Goal: Transaction & Acquisition: Subscribe to service/newsletter

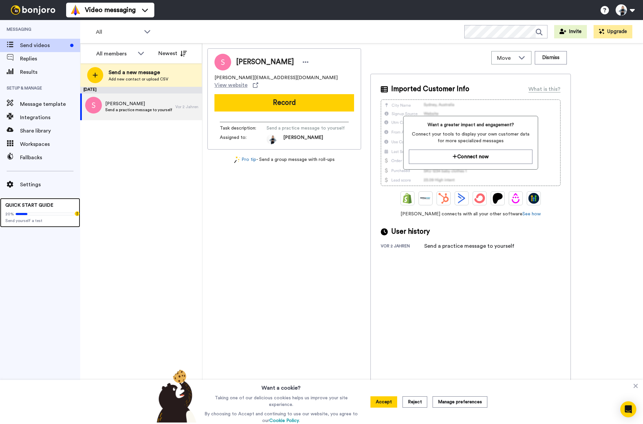
click at [40, 206] on span "QUICK START GUIDE" at bounding box center [29, 205] width 48 height 5
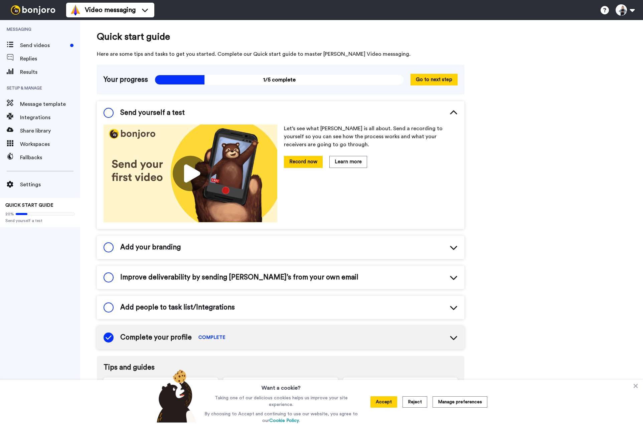
click at [381, 405] on button "Accept" at bounding box center [383, 401] width 27 height 11
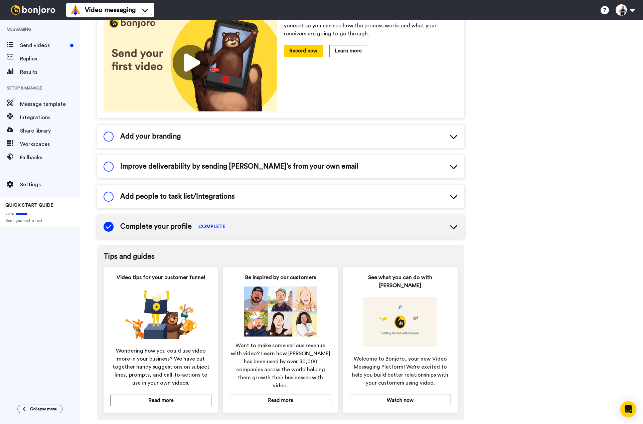
scroll to position [115, 0]
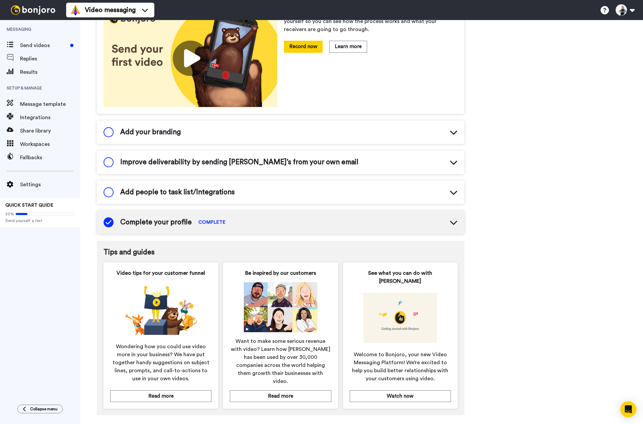
click at [178, 381] on div "Video tips for your customer funnel Wondering how you could use video more in y…" at bounding box center [160, 335] width 115 height 146
click at [149, 390] on button "Read more" at bounding box center [160, 396] width 101 height 12
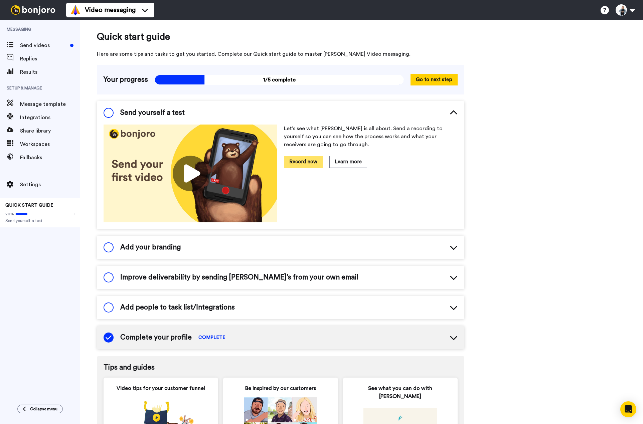
click at [310, 166] on button "Record now" at bounding box center [303, 162] width 39 height 12
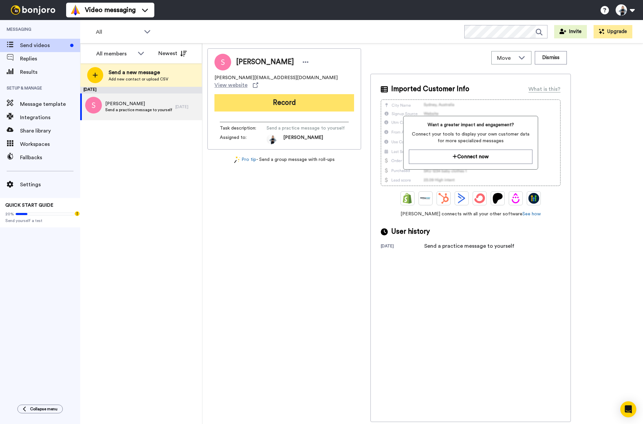
click at [279, 96] on button "Record" at bounding box center [284, 102] width 140 height 17
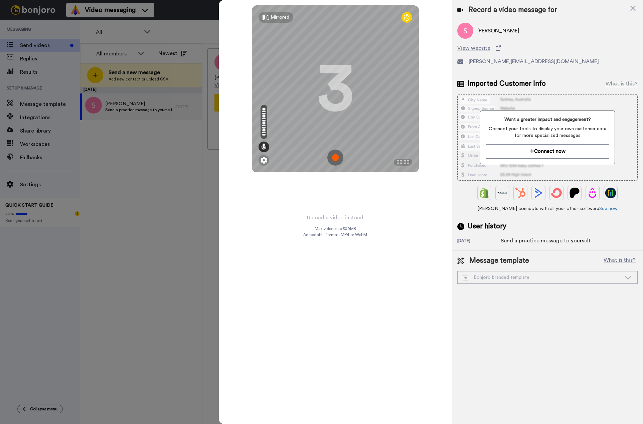
click at [334, 156] on img at bounding box center [335, 158] width 16 height 16
click at [331, 160] on img at bounding box center [335, 158] width 16 height 16
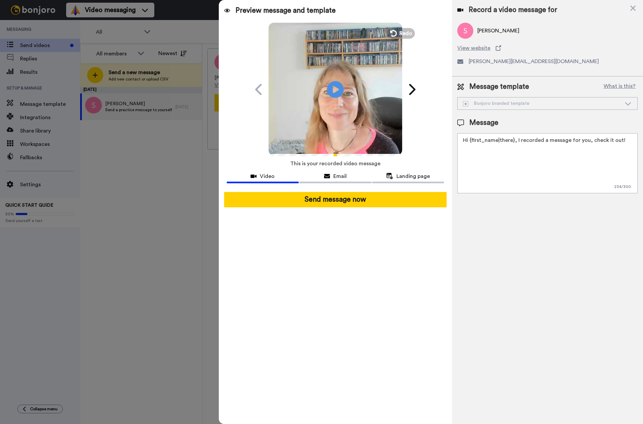
click at [515, 104] on div "Bonjoro branded template" at bounding box center [542, 103] width 158 height 7
drag, startPoint x: 516, startPoint y: 140, endPoint x: 619, endPoint y: 141, distance: 103.2
click at [619, 141] on textarea "Hi {first_name|there}, I recorded a message for you, check it out!" at bounding box center [547, 163] width 180 height 60
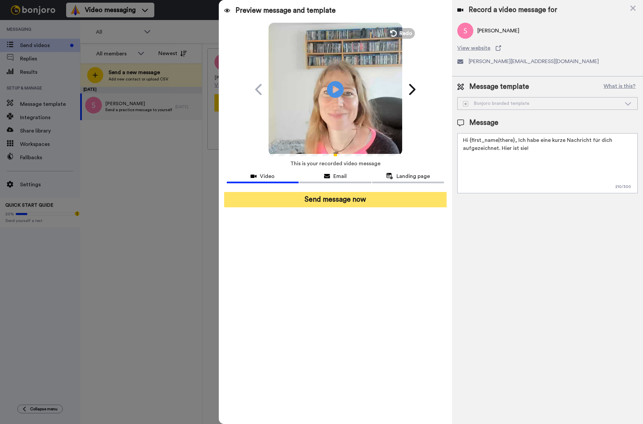
type textarea "Hi {first_name|there}, Ich habe eine kurze Nachricht für dich aufgezeichnet. Hi…"
click at [359, 203] on button "Send message now" at bounding box center [335, 199] width 223 height 15
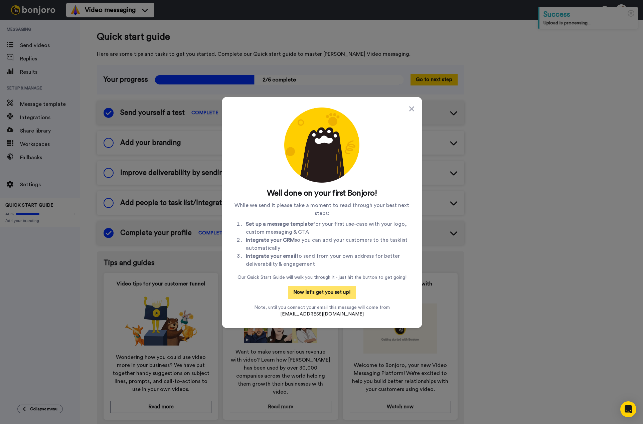
click at [332, 295] on button "Now let's get you set up!" at bounding box center [322, 292] width 68 height 13
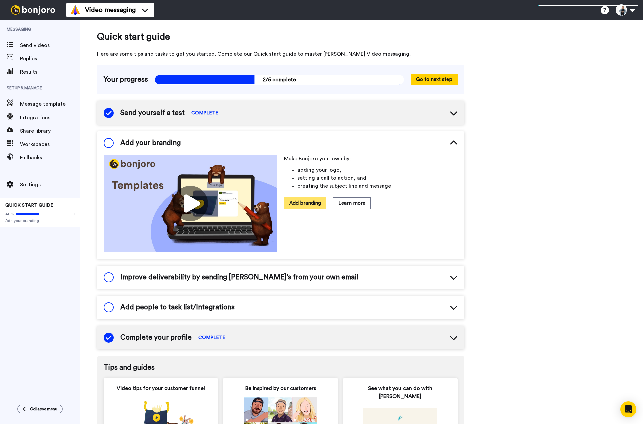
click at [304, 206] on button "Add branding" at bounding box center [305, 203] width 42 height 12
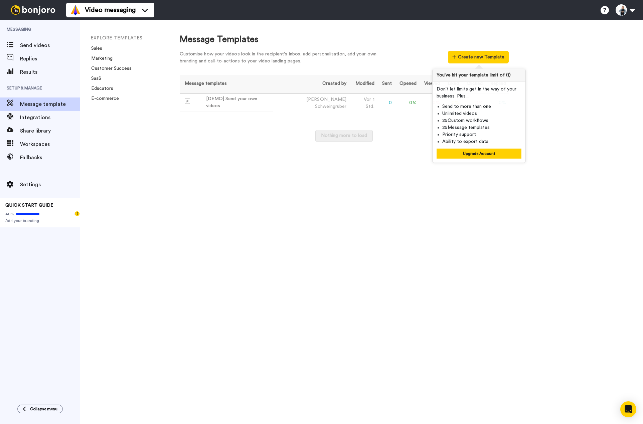
click at [592, 176] on div "Message Templates Customise how your videos look in the recipient's inbox, add …" at bounding box center [404, 222] width 476 height 404
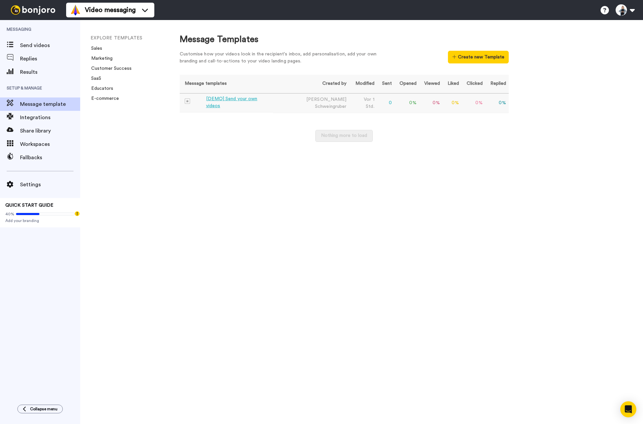
click at [230, 94] on td "[DEMO] Send your own videos" at bounding box center [226, 102] width 93 height 18
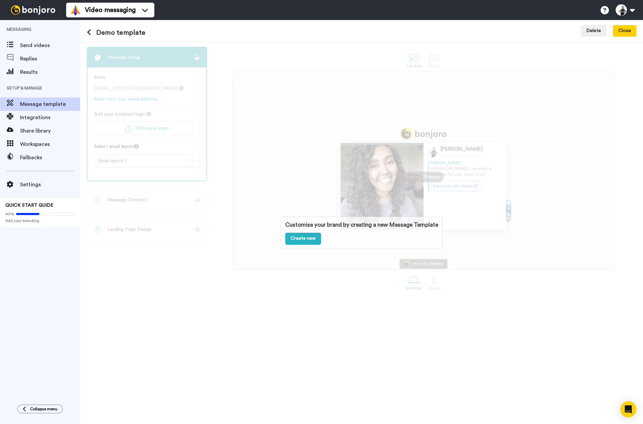
click at [110, 86] on div "Customise your brand by creating a new Message Template Create new" at bounding box center [361, 233] width 563 height 382
click at [117, 107] on div "Customise your brand by creating a new Message Template Create new" at bounding box center [361, 233] width 563 height 382
click at [291, 242] on link "Create new" at bounding box center [303, 239] width 36 height 12
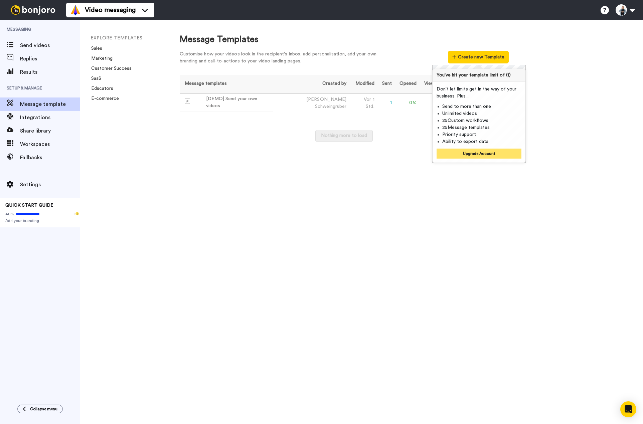
click at [469, 154] on button "Upgrade Account" at bounding box center [478, 154] width 85 height 10
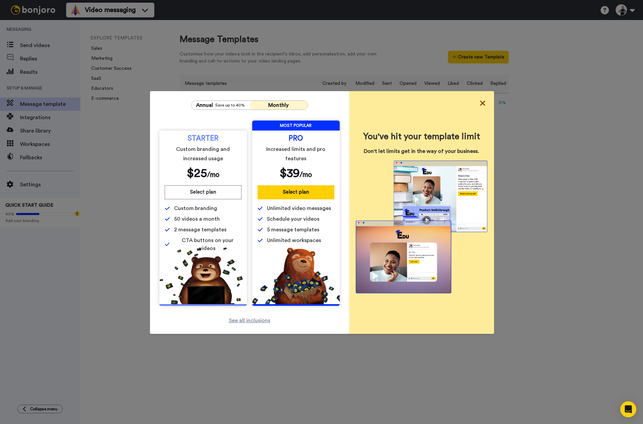
click at [480, 103] on icon at bounding box center [482, 102] width 5 height 5
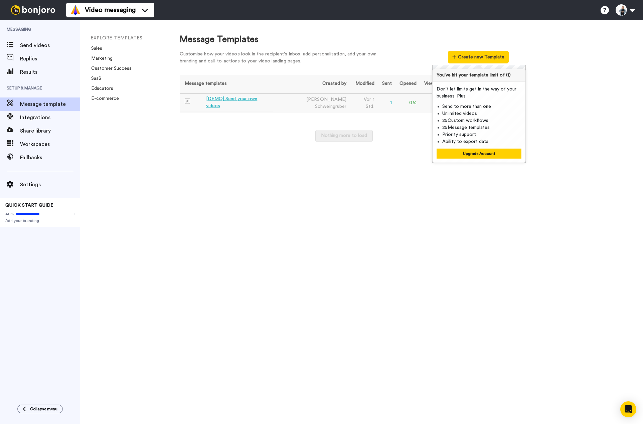
click at [215, 103] on div "[DEMO] Send your own videos" at bounding box center [238, 102] width 64 height 14
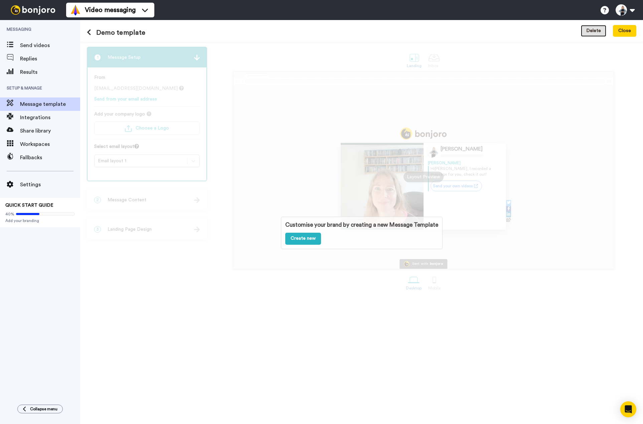
click at [593, 33] on button "Delete" at bounding box center [593, 31] width 25 height 12
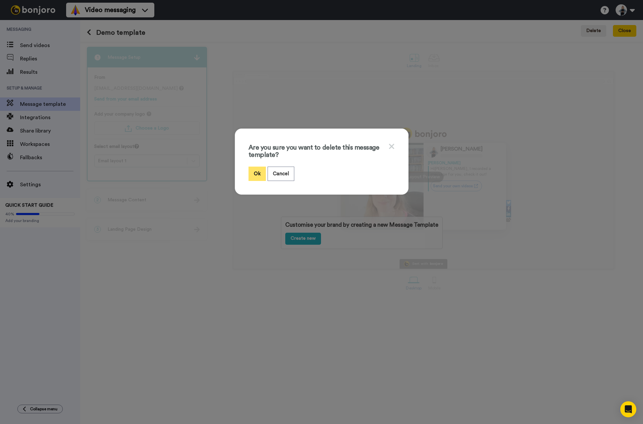
click at [257, 172] on button "Ok" at bounding box center [256, 174] width 17 height 14
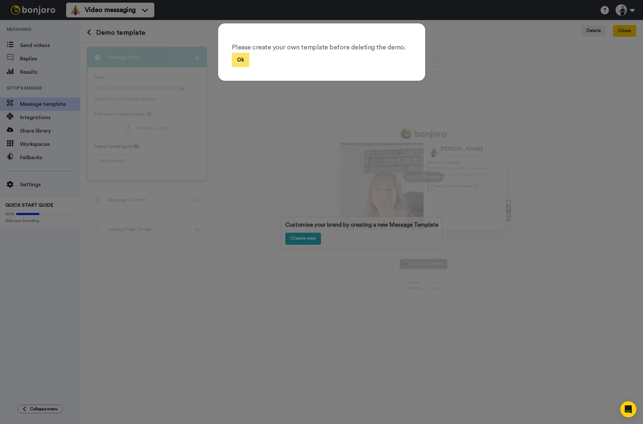
click at [235, 65] on button "Ok" at bounding box center [240, 60] width 17 height 14
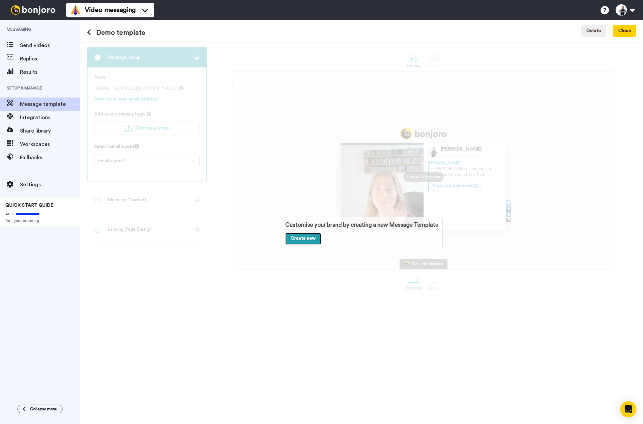
click at [303, 239] on link "Create new" at bounding box center [303, 239] width 36 height 12
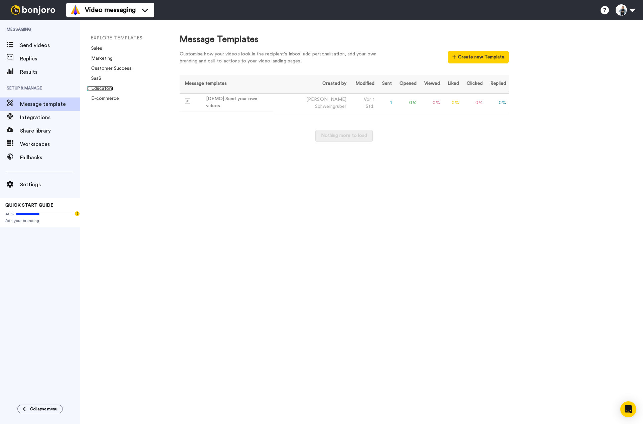
click at [96, 89] on link "Educators" at bounding box center [100, 88] width 26 height 5
click at [632, 10] on button at bounding box center [624, 10] width 25 height 15
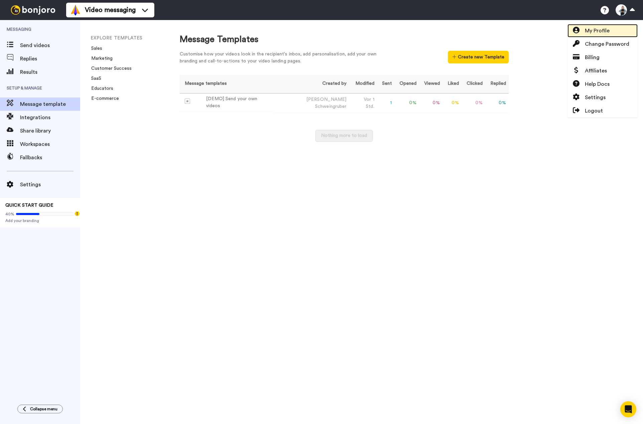
click at [608, 30] on span "My Profile" at bounding box center [597, 31] width 25 height 8
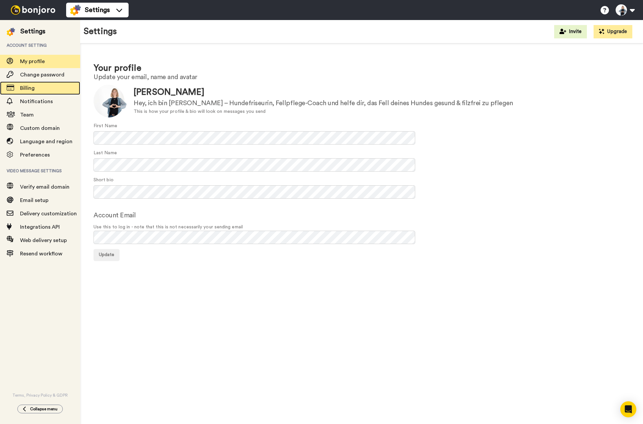
click at [26, 88] on span "Billing" at bounding box center [27, 87] width 15 height 5
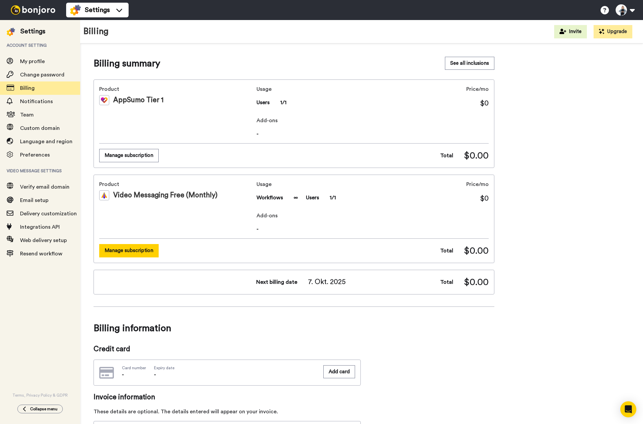
click at [144, 250] on button "Manage subscription" at bounding box center [128, 250] width 59 height 13
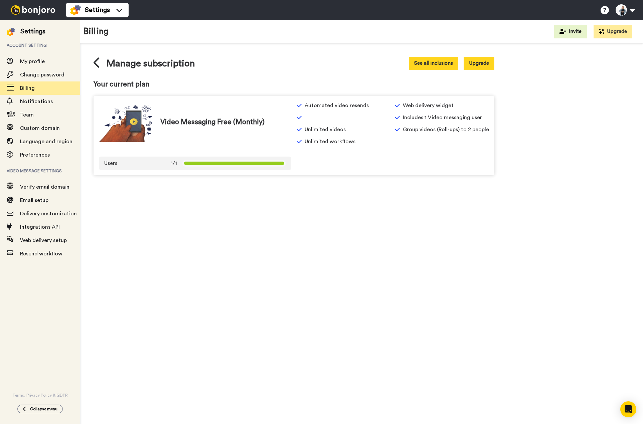
click at [446, 64] on button "See all inclusions" at bounding box center [433, 63] width 49 height 13
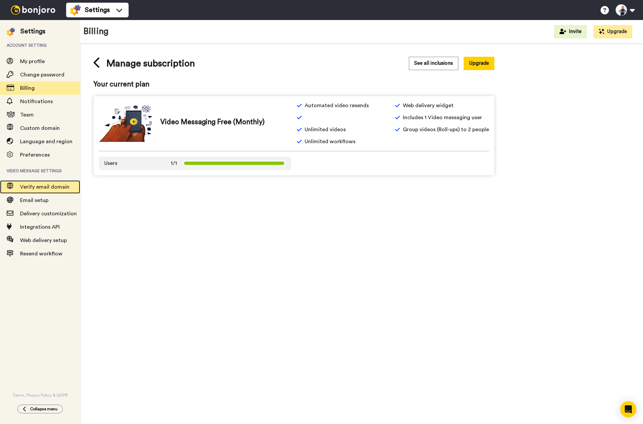
click at [37, 187] on span "Verify email domain" at bounding box center [44, 186] width 49 height 5
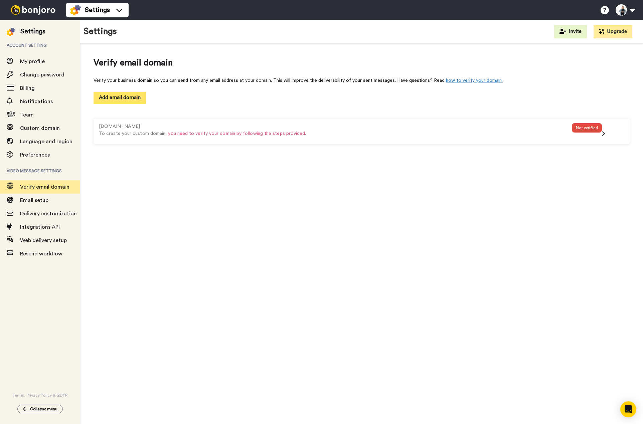
click at [124, 98] on button "Add email domain" at bounding box center [119, 98] width 52 height 12
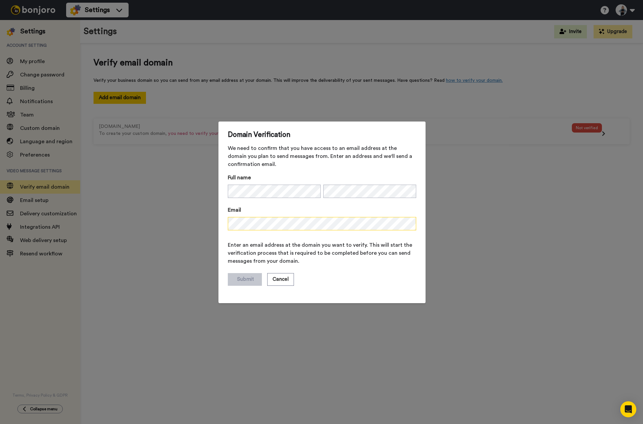
click at [186, 228] on div "Domain Verification We need to confirm that you have access to an email address…" at bounding box center [321, 212] width 643 height 424
click at [246, 281] on button "Submit" at bounding box center [245, 279] width 34 height 13
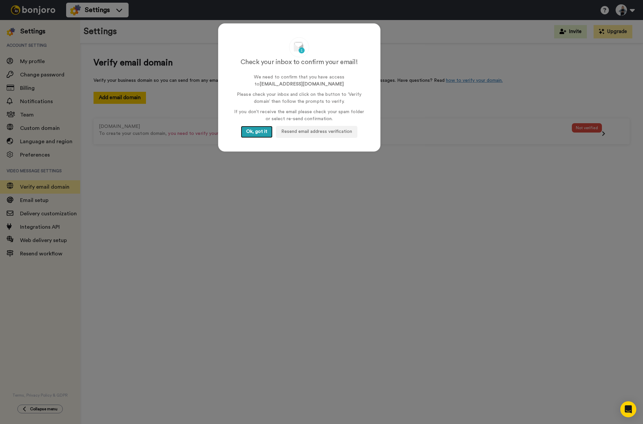
click at [260, 127] on button "Ok, got it" at bounding box center [257, 132] width 32 height 12
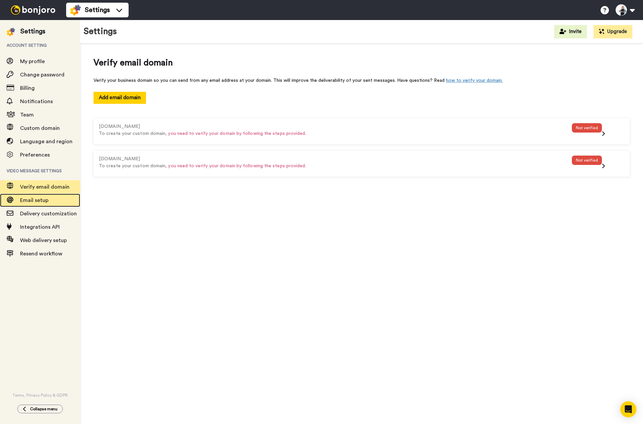
click at [31, 200] on span "Email setup" at bounding box center [34, 200] width 28 height 5
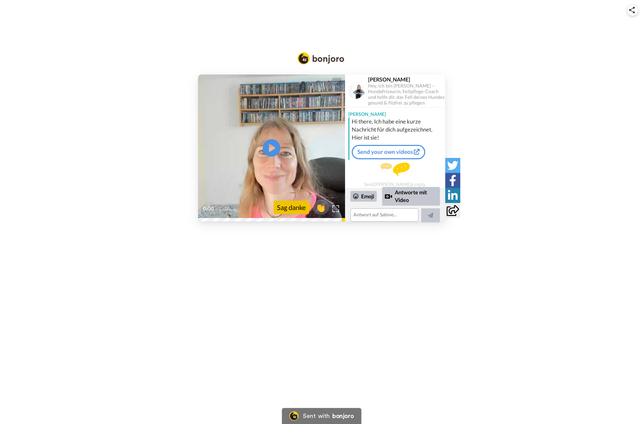
click at [274, 146] on icon at bounding box center [271, 148] width 18 height 18
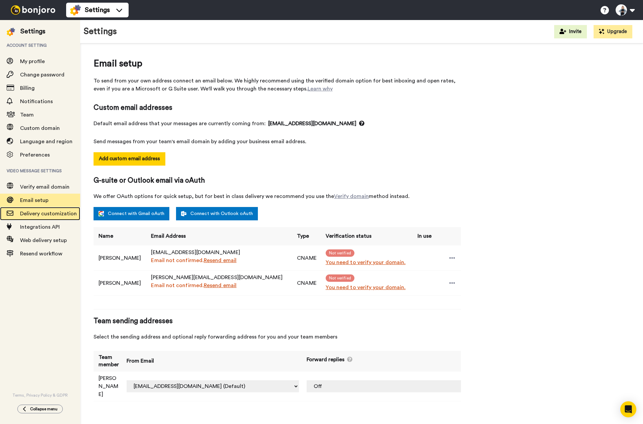
click at [49, 215] on span "Delivery customization" at bounding box center [48, 213] width 57 height 5
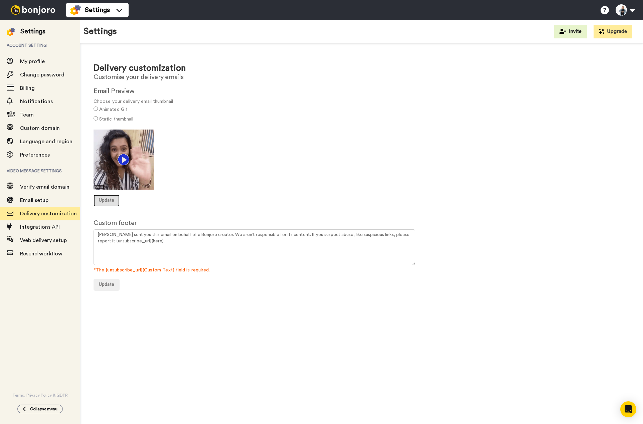
click at [108, 202] on span "Update" at bounding box center [106, 200] width 15 height 5
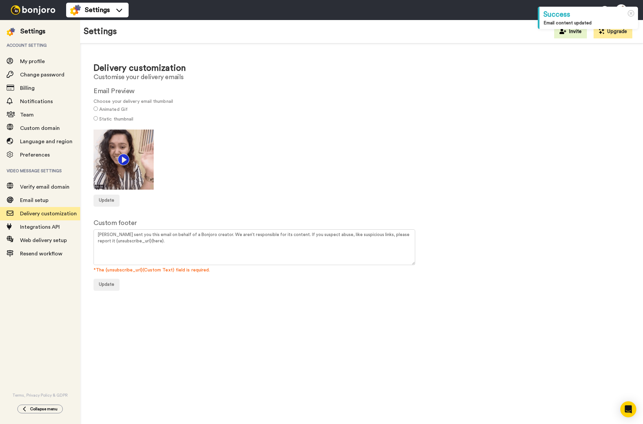
click at [106, 120] on label "Static thumbnail" at bounding box center [116, 119] width 34 height 7
click at [106, 110] on label "Animated Gif" at bounding box center [113, 109] width 28 height 7
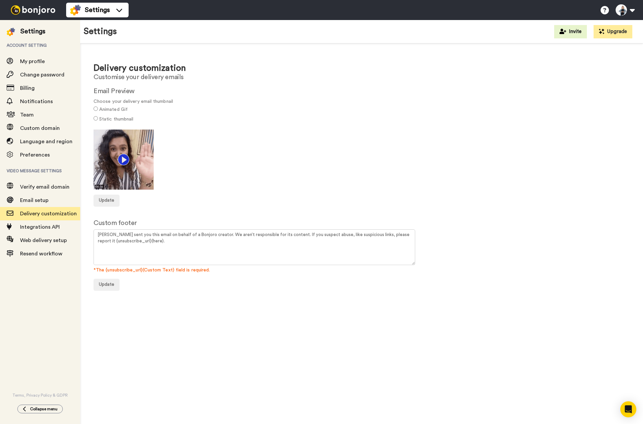
click at [102, 119] on label "Static thumbnail" at bounding box center [116, 119] width 34 height 7
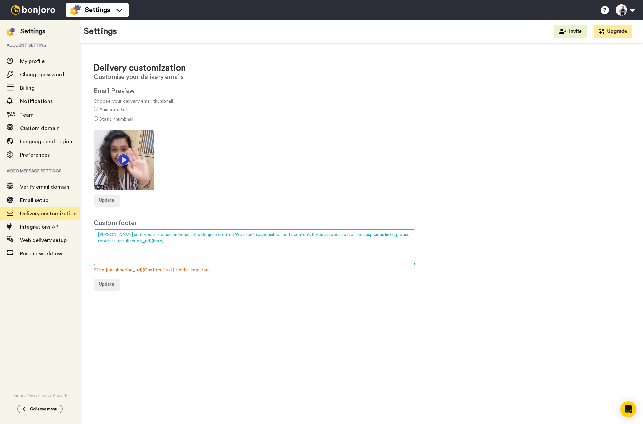
drag, startPoint x: 97, startPoint y: 234, endPoint x: 405, endPoint y: 233, distance: 307.5
click at [405, 233] on textarea "Bonjoro sent you this email on behalf of a Bonjoro creator. We aren’t responsib…" at bounding box center [254, 247] width 322 height 36
click at [42, 227] on span "Integrations API" at bounding box center [40, 226] width 40 height 5
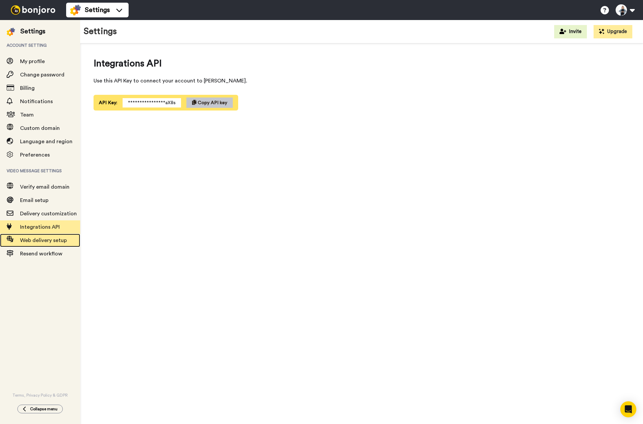
click at [48, 243] on span "Web delivery setup" at bounding box center [50, 240] width 60 height 8
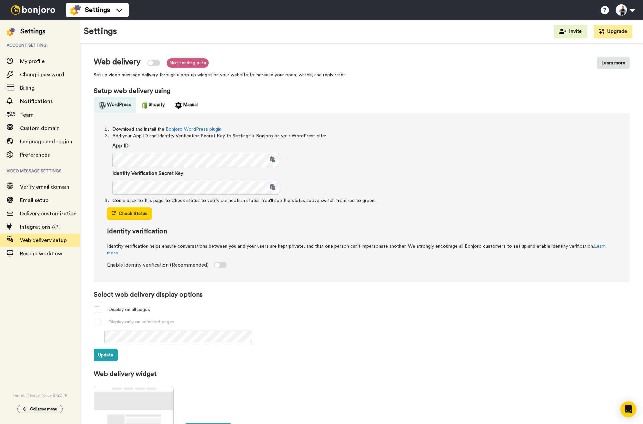
click at [27, 11] on img at bounding box center [33, 9] width 50 height 9
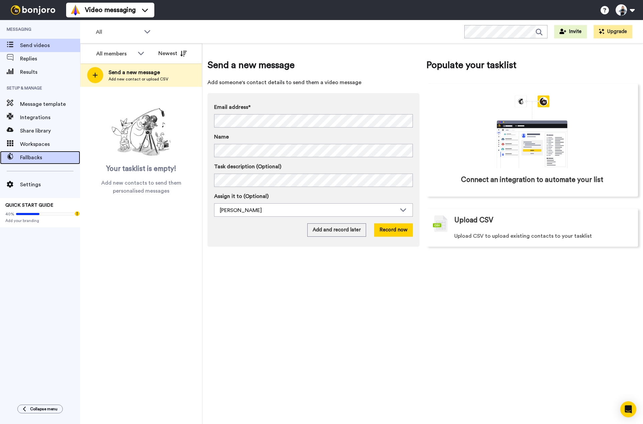
click at [36, 158] on span "Fallbacks" at bounding box center [50, 158] width 60 height 8
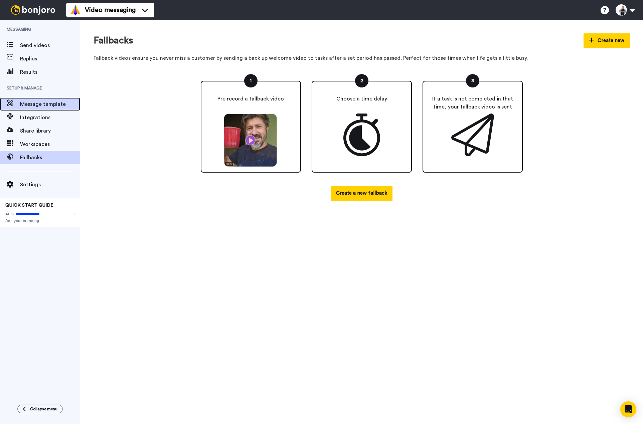
click at [40, 101] on span "Message template" at bounding box center [50, 104] width 60 height 8
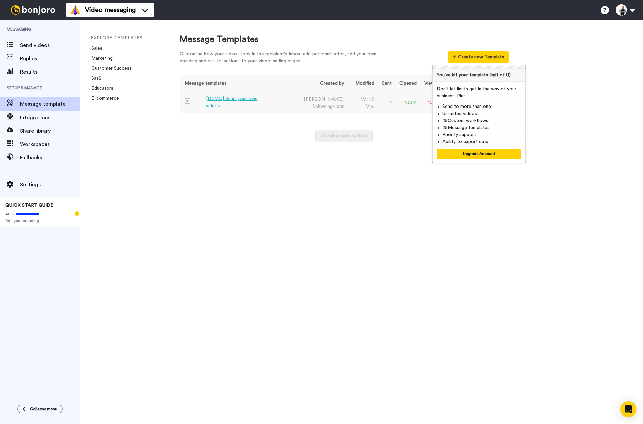
click at [223, 101] on div "[DEMO] Send your own videos" at bounding box center [238, 102] width 64 height 14
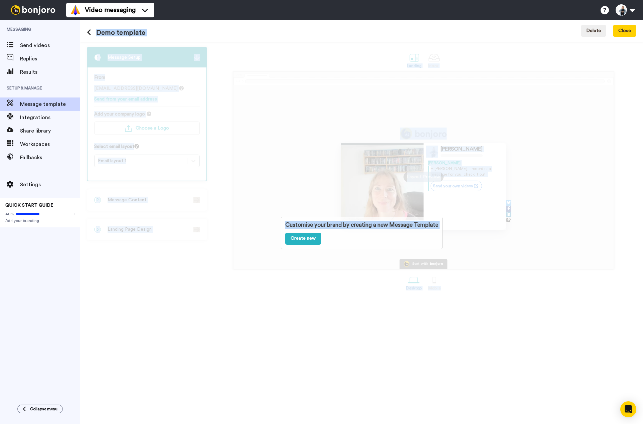
click at [289, 104] on div "Customise your brand by creating a new Message Template Create new" at bounding box center [361, 233] width 563 height 382
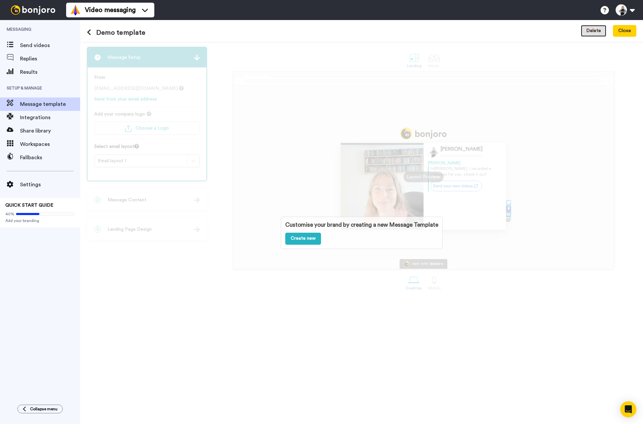
click at [594, 31] on button "Delete" at bounding box center [593, 31] width 25 height 12
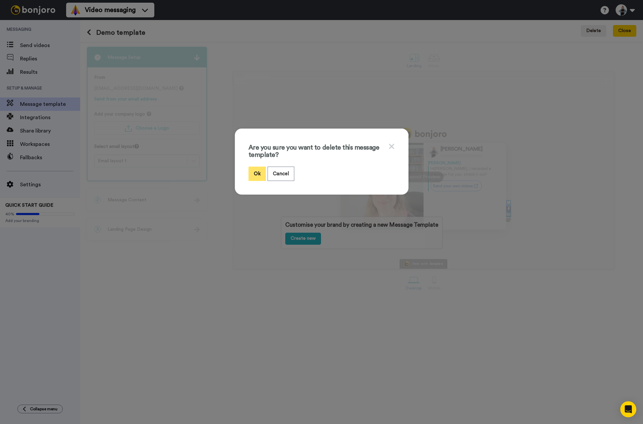
click at [253, 174] on button "Ok" at bounding box center [256, 174] width 17 height 14
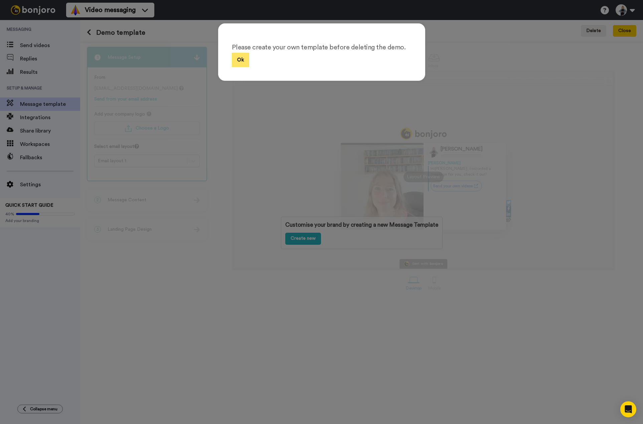
click at [237, 62] on button "Ok" at bounding box center [240, 60] width 17 height 14
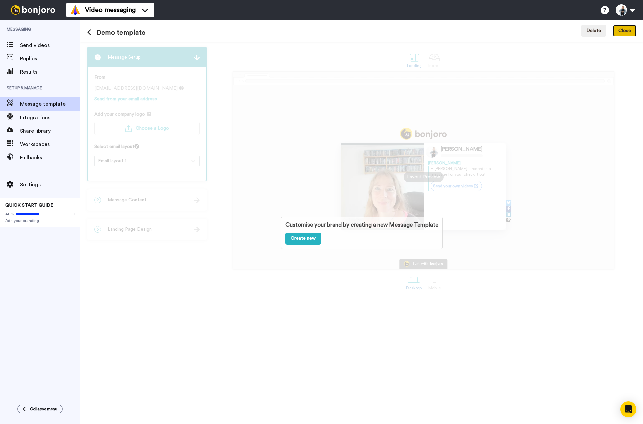
click at [621, 32] on button "Close" at bounding box center [624, 31] width 23 height 12
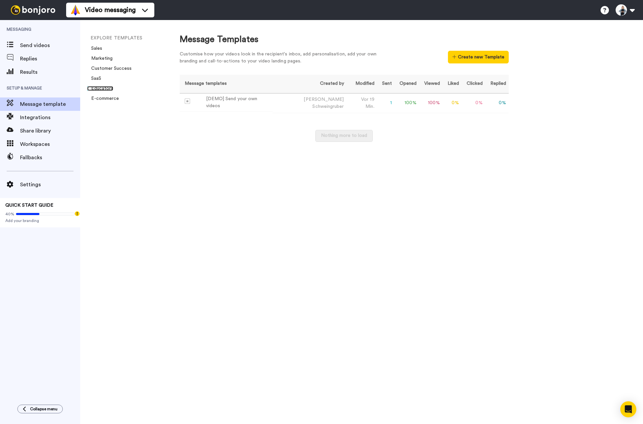
click at [105, 89] on link "Educators" at bounding box center [100, 88] width 26 height 5
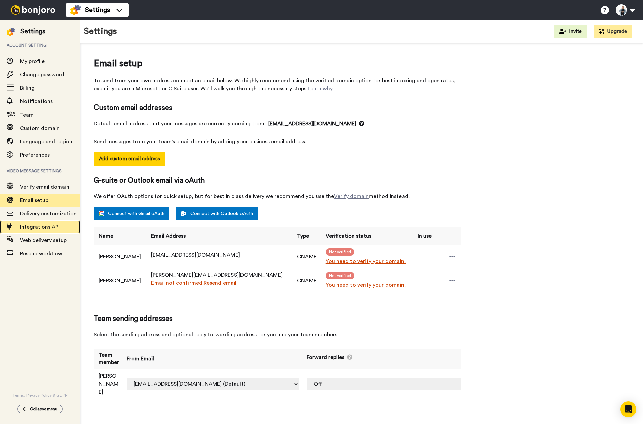
click at [38, 227] on span "Integrations API" at bounding box center [40, 226] width 40 height 5
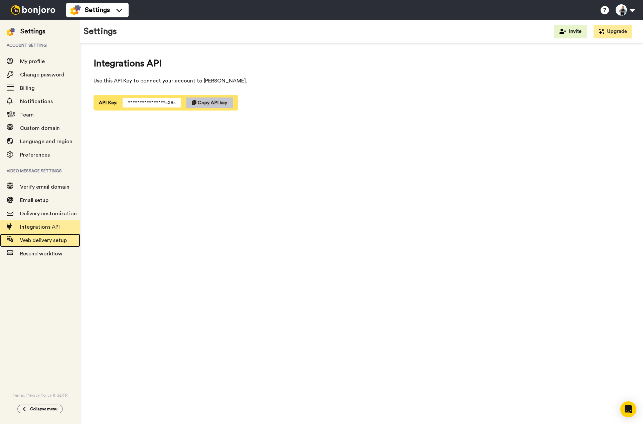
click at [46, 241] on span "Web delivery setup" at bounding box center [43, 240] width 47 height 5
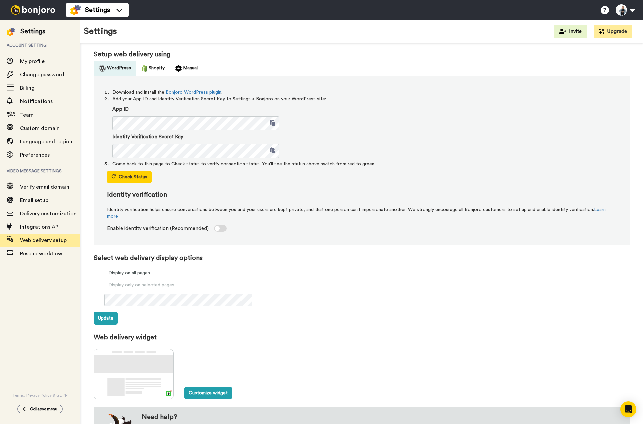
scroll to position [55, 0]
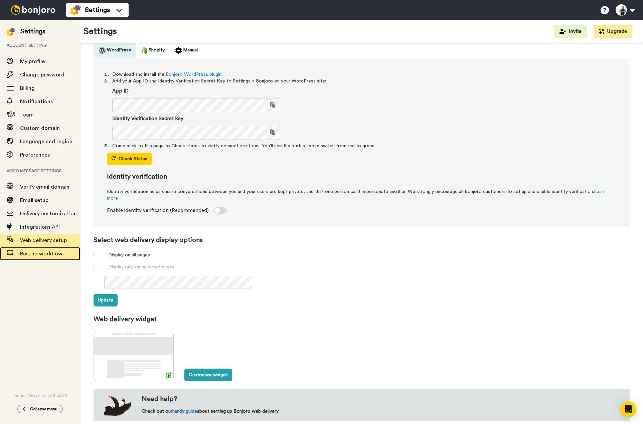
click at [48, 258] on div "Resend workflow" at bounding box center [40, 253] width 80 height 13
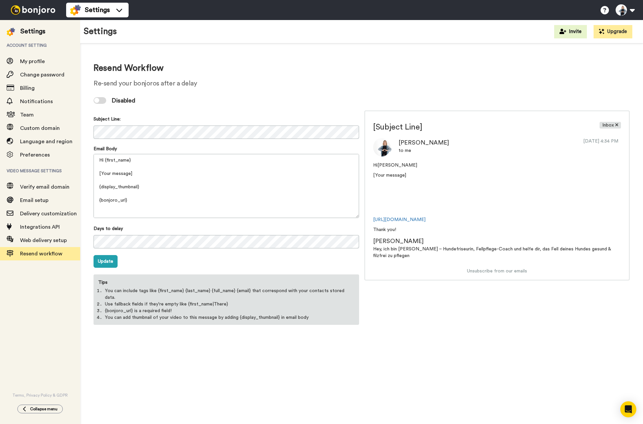
click at [138, 99] on div "Disabled" at bounding box center [361, 100] width 536 height 20
click at [118, 9] on icon at bounding box center [119, 10] width 11 height 7
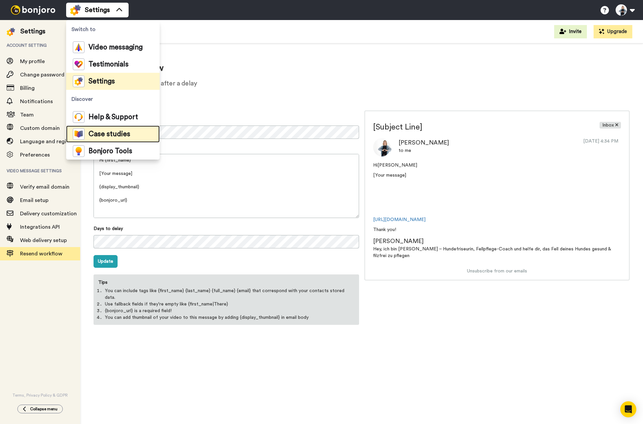
click at [113, 133] on span "Case studies" at bounding box center [109, 134] width 42 height 7
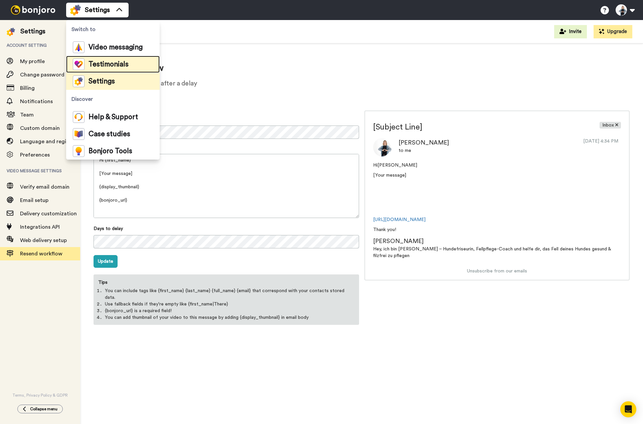
click at [108, 62] on span "Testimonials" at bounding box center [108, 64] width 40 height 7
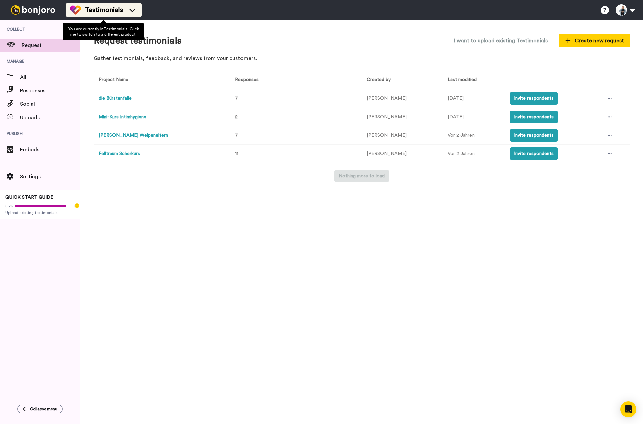
click at [132, 10] on icon at bounding box center [132, 10] width 11 height 7
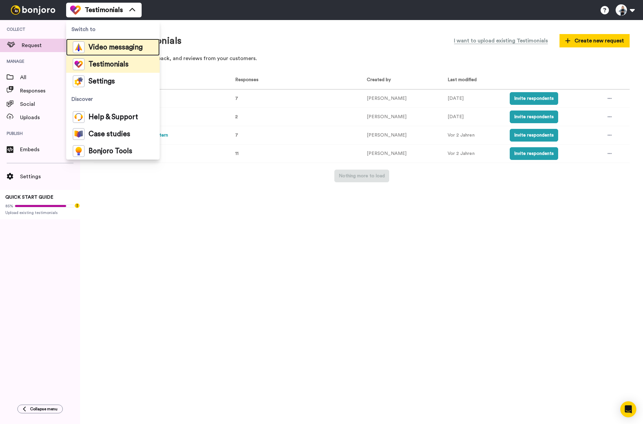
click at [111, 45] on span "Video messaging" at bounding box center [115, 47] width 54 height 7
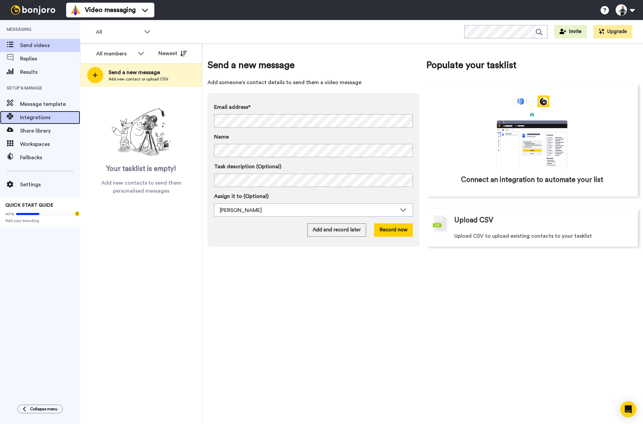
click at [20, 111] on div "Integrations" at bounding box center [40, 117] width 80 height 13
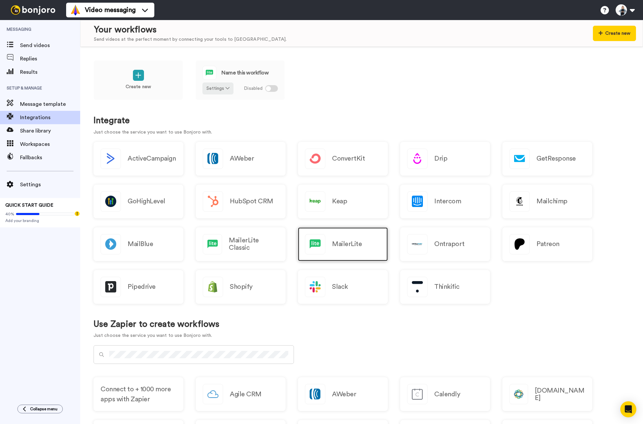
click at [353, 248] on h2 "MailerLite" at bounding box center [347, 243] width 30 height 7
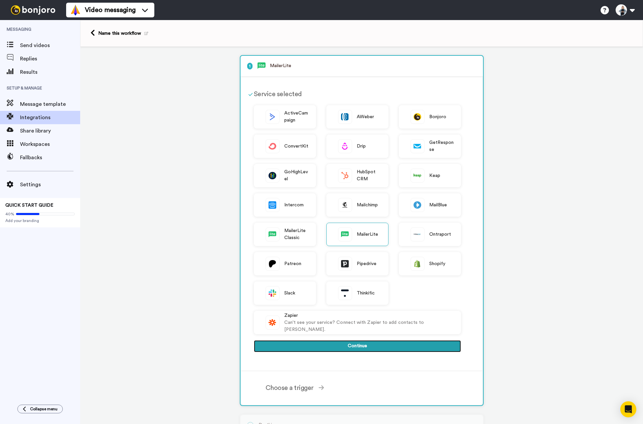
click at [333, 345] on button "Continue" at bounding box center [357, 346] width 207 height 12
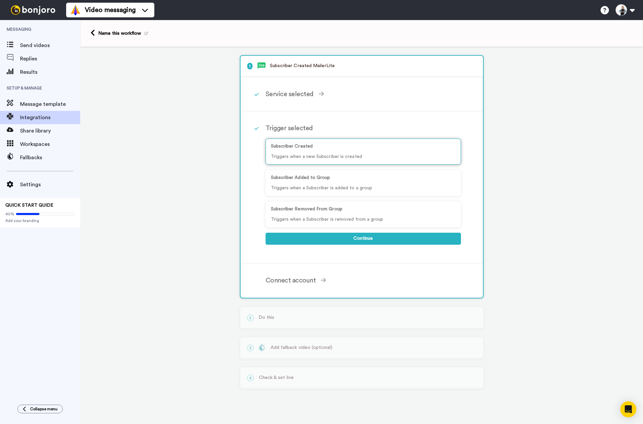
click at [294, 157] on p "Triggers when a new Subscriber is created" at bounding box center [363, 156] width 185 height 7
click at [291, 179] on p "Subscriber Added to Group" at bounding box center [363, 177] width 185 height 7
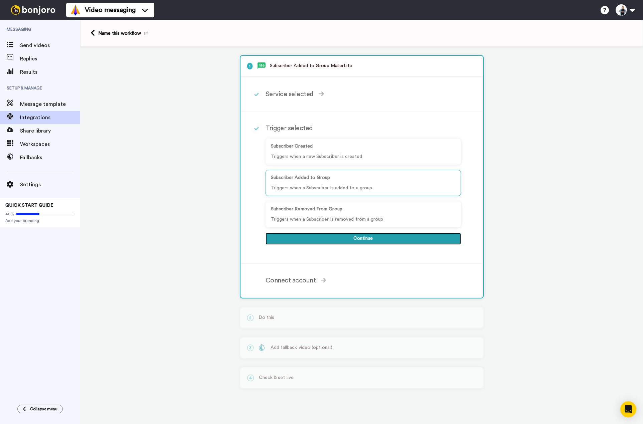
click at [369, 235] on button "Continue" at bounding box center [362, 239] width 195 height 12
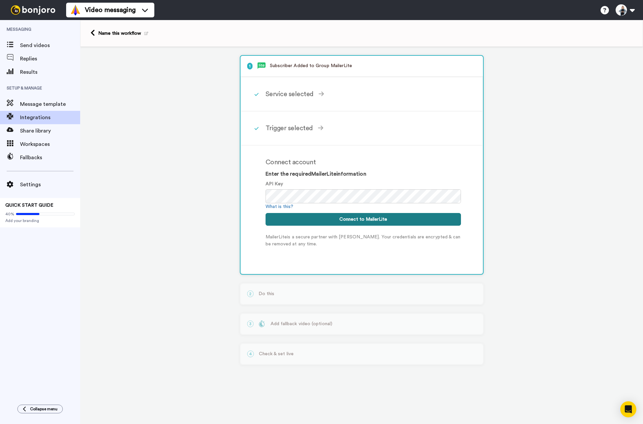
click at [347, 216] on button "Connect to MailerLite" at bounding box center [362, 219] width 195 height 13
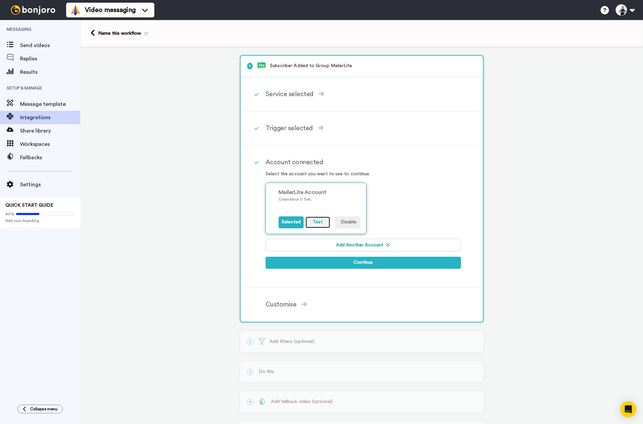
click at [315, 224] on button "Test" at bounding box center [317, 222] width 25 height 12
click at [357, 262] on button "Continue" at bounding box center [362, 263] width 195 height 12
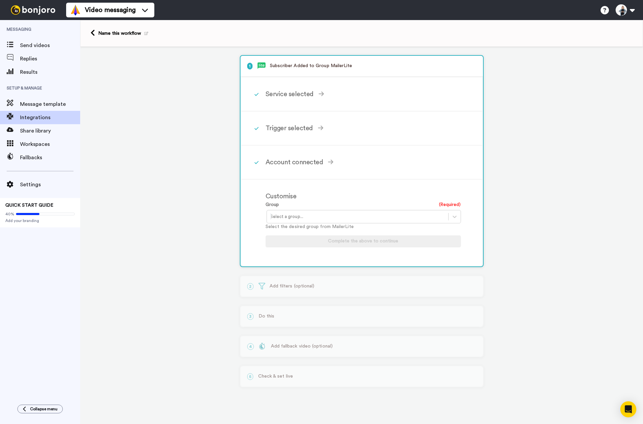
click at [308, 217] on div at bounding box center [357, 217] width 175 height 8
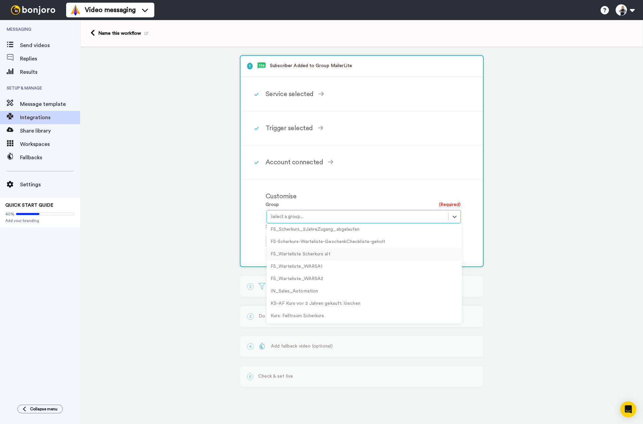
scroll to position [134, 0]
click at [304, 280] on div "Kurs: Felltraum Scherkurs" at bounding box center [363, 282] width 195 height 12
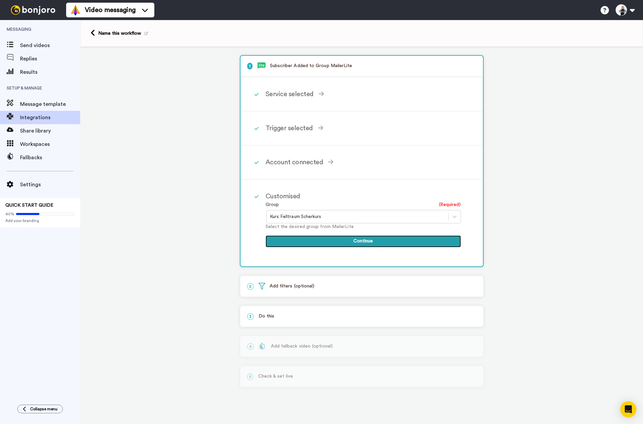
click at [363, 244] on button "Continue" at bounding box center [362, 241] width 195 height 12
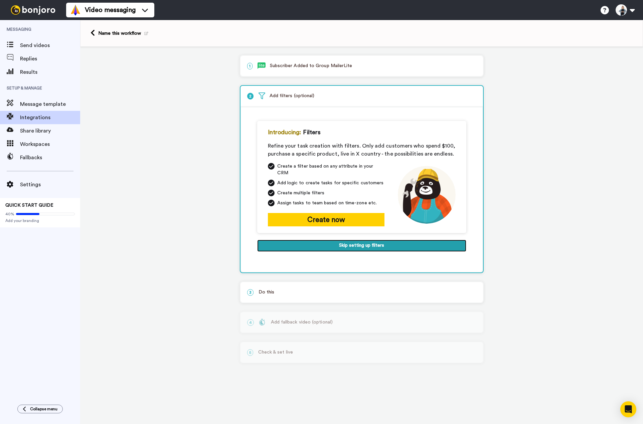
click at [364, 240] on button "Skip setting up filters" at bounding box center [361, 246] width 209 height 12
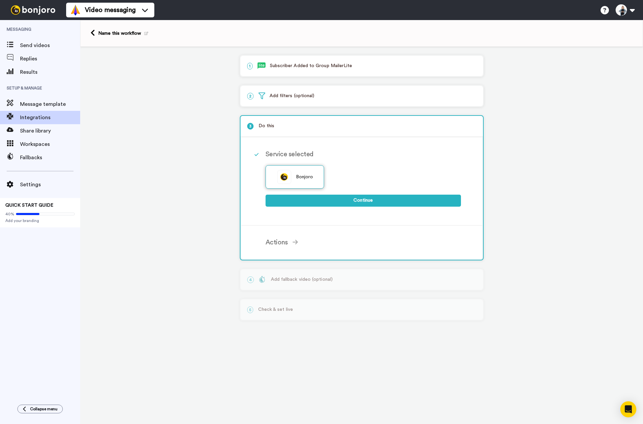
click at [291, 178] on div "Bonjoro" at bounding box center [294, 176] width 59 height 23
click at [371, 202] on button "Continue" at bounding box center [362, 201] width 195 height 12
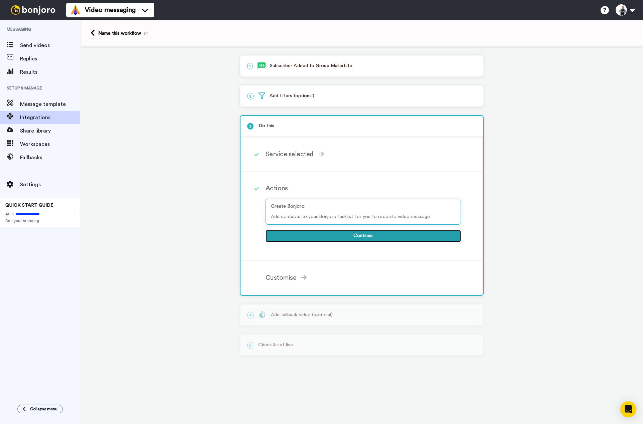
click at [366, 234] on button "Continue" at bounding box center [362, 236] width 195 height 12
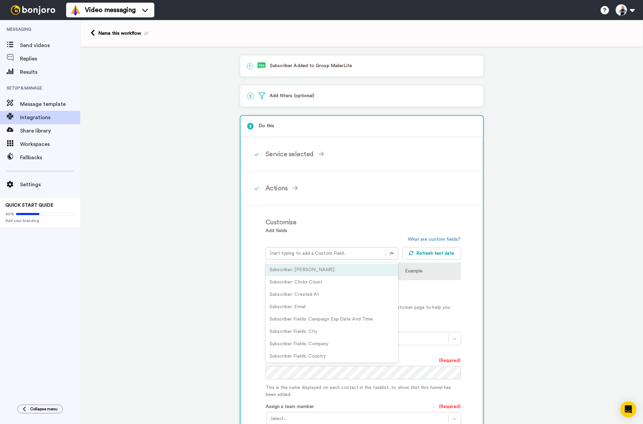
click at [348, 251] on div at bounding box center [325, 253] width 113 height 8
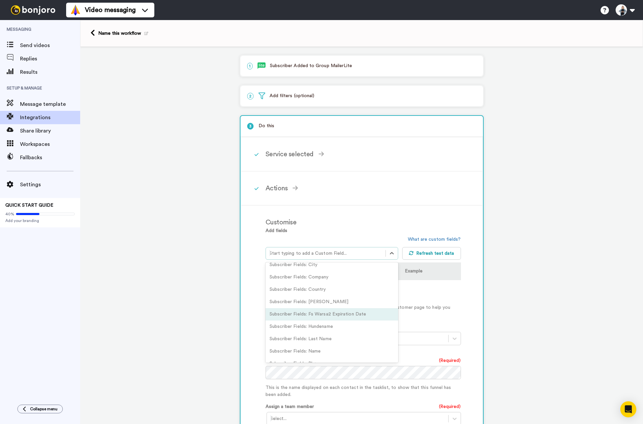
scroll to position [100, 0]
click at [301, 319] on div "Subscriber Fields: Name" at bounding box center [331, 318] width 133 height 12
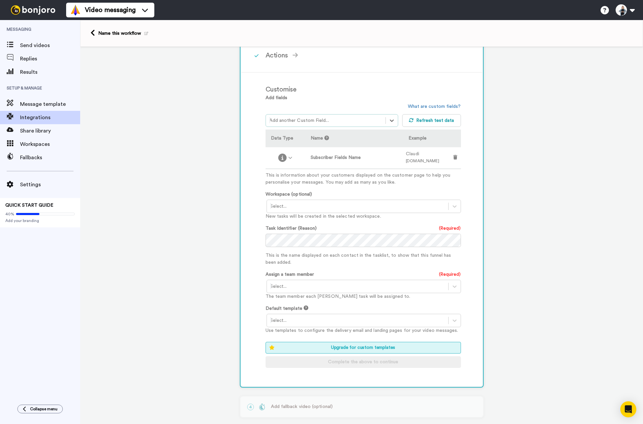
scroll to position [134, 0]
click at [280, 285] on div at bounding box center [357, 286] width 175 height 8
drag, startPoint x: 279, startPoint y: 300, endPoint x: 293, endPoint y: 284, distance: 21.5
click at [293, 284] on div "option Sabine Schweingruber <sabine@schweingruber.cloud> focused, 1 of 1. 1 res…" at bounding box center [362, 285] width 195 height 13
click at [293, 284] on div at bounding box center [357, 286] width 175 height 8
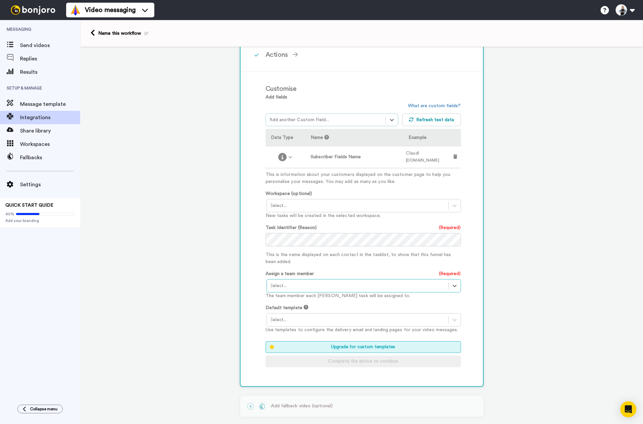
click at [306, 319] on div at bounding box center [357, 320] width 175 height 8
click at [307, 333] on div "Bonjoro branded template" at bounding box center [363, 334] width 195 height 12
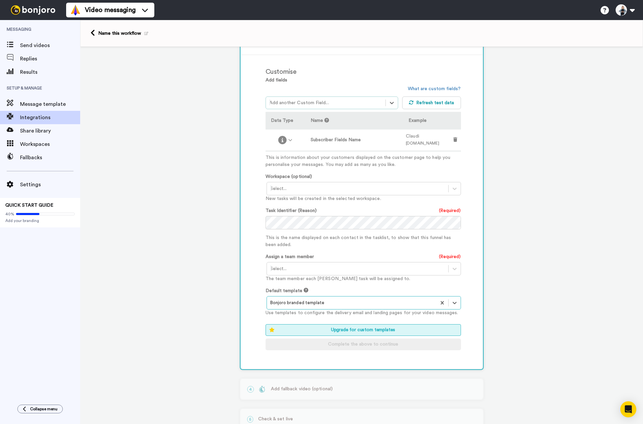
scroll to position [140, 0]
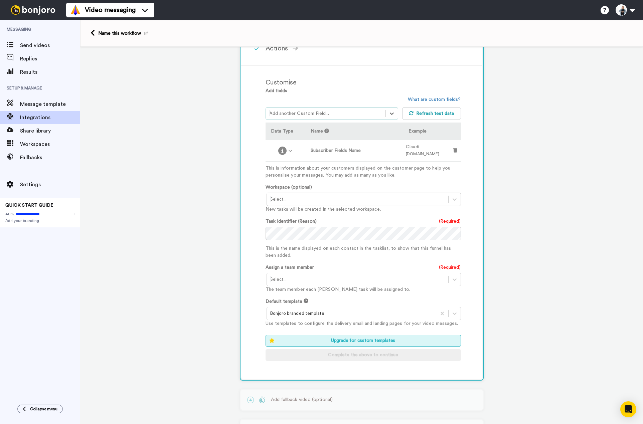
click at [291, 276] on div at bounding box center [357, 279] width 175 height 8
click at [293, 293] on div "Sabine Schweingruber <sabine@schweingruber.cloud>" at bounding box center [363, 293] width 195 height 12
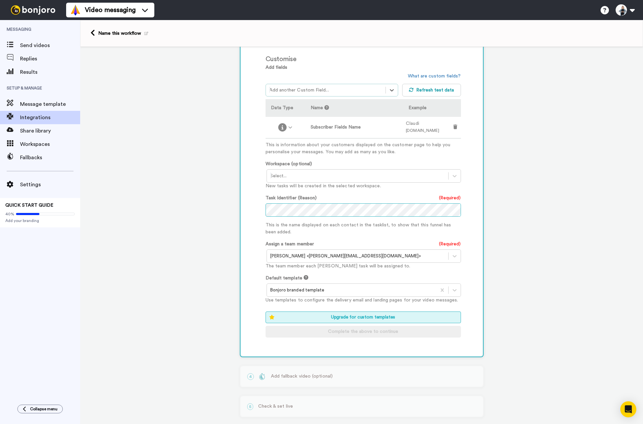
scroll to position [173, 0]
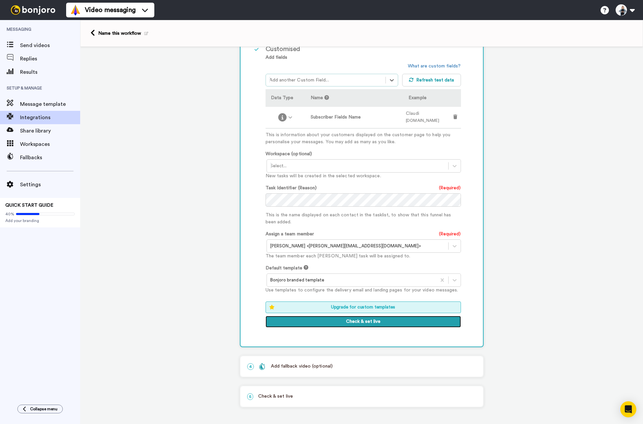
click at [352, 321] on button "Check & set live" at bounding box center [362, 322] width 195 height 12
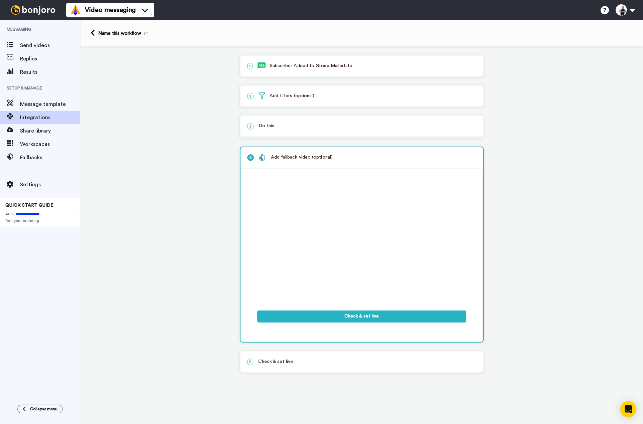
scroll to position [0, 0]
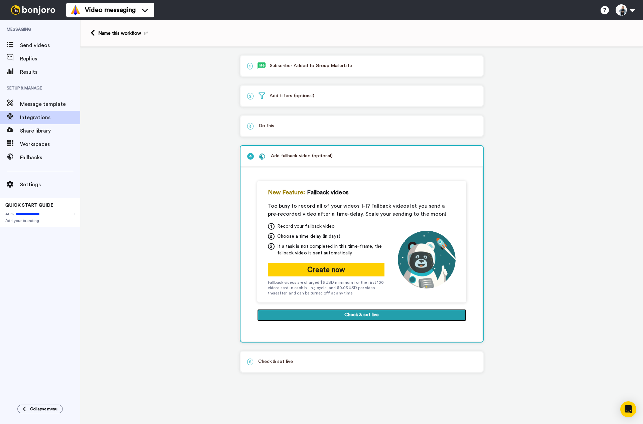
click at [366, 312] on button "Check & set live" at bounding box center [361, 315] width 209 height 12
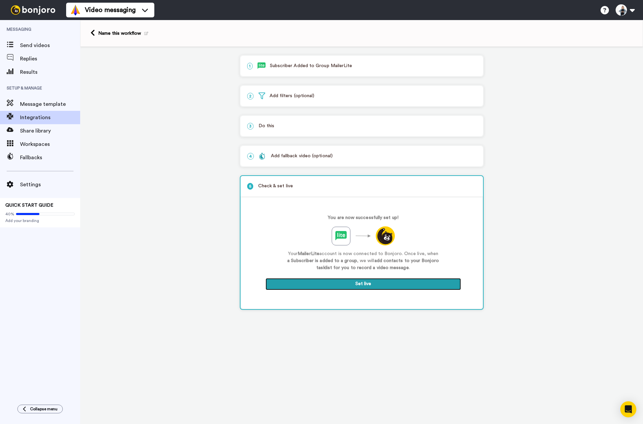
click at [363, 281] on button "Set live" at bounding box center [362, 284] width 195 height 12
click at [285, 151] on div "4 Add fallback video (optional)" at bounding box center [361, 156] width 242 height 20
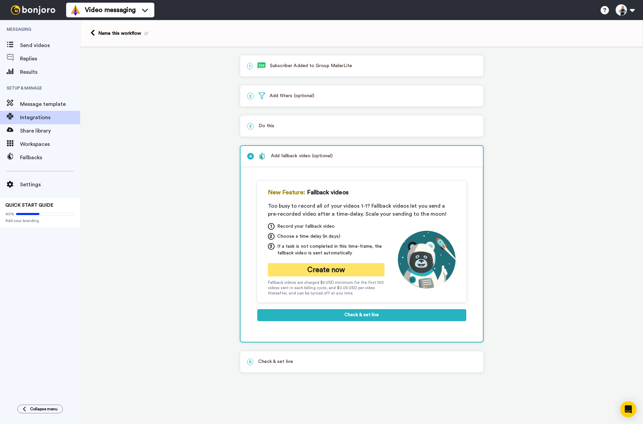
click at [317, 271] on button "Create now" at bounding box center [326, 269] width 117 height 13
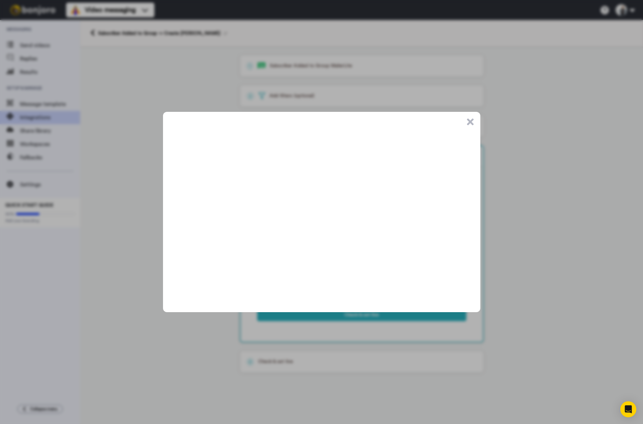
click at [470, 121] on button ".cls-1{stroke-width:0px;}" at bounding box center [470, 122] width 7 height 7
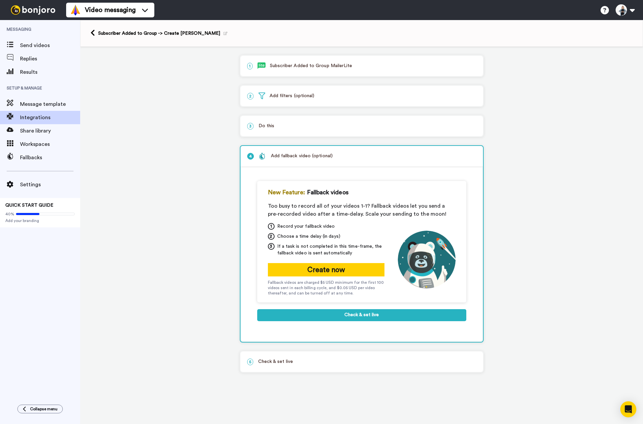
click at [271, 364] on p "5 Check & set live" at bounding box center [361, 361] width 229 height 7
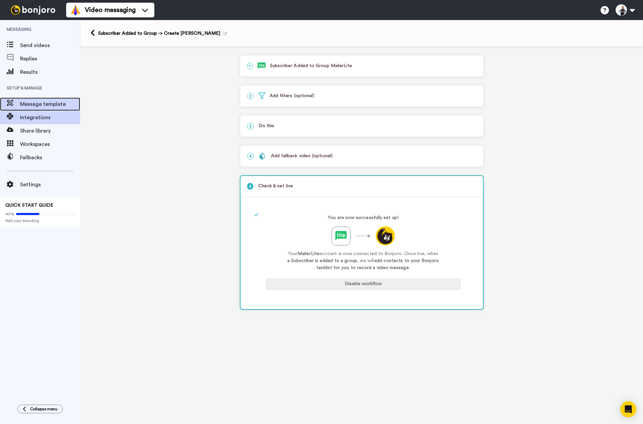
click at [29, 100] on div "Message template" at bounding box center [40, 103] width 80 height 13
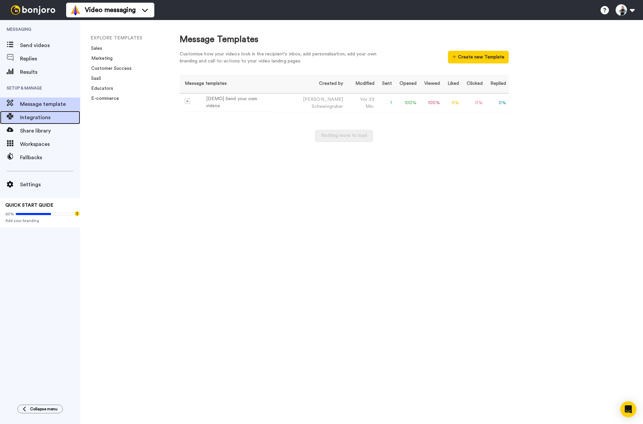
click at [29, 115] on span "Integrations" at bounding box center [50, 118] width 60 height 8
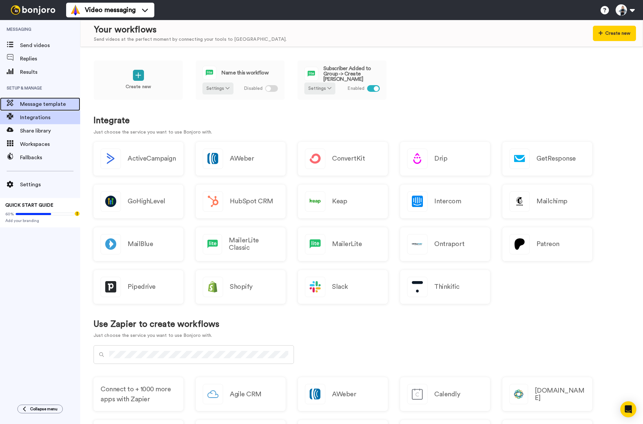
click at [33, 100] on div "Message template" at bounding box center [40, 103] width 80 height 13
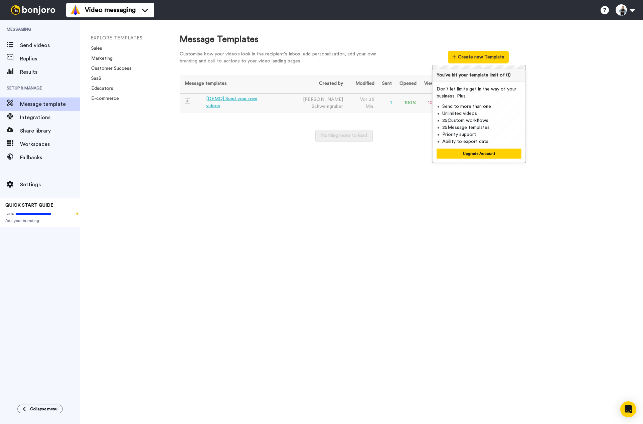
click at [243, 102] on div "[DEMO] Send your own videos" at bounding box center [237, 102] width 63 height 14
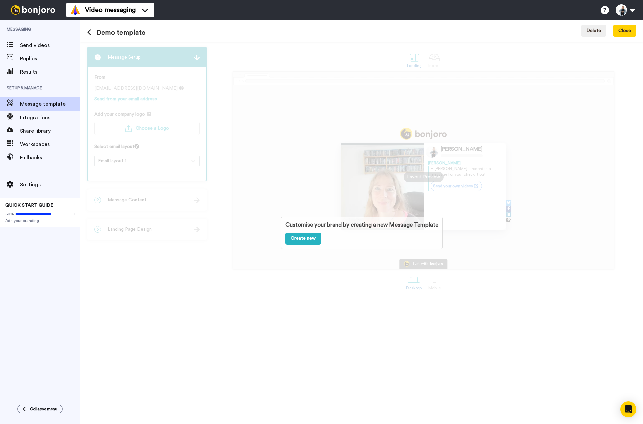
click at [511, 259] on div "Customise your brand by creating a new Message Template Create new" at bounding box center [361, 233] width 563 height 382
click at [364, 227] on p "Customise your brand by creating a new Message Template" at bounding box center [361, 225] width 153 height 8
click at [362, 223] on p "Customise your brand by creating a new Message Template" at bounding box center [361, 225] width 153 height 8
click at [143, 56] on div "Customise your brand by creating a new Message Template Create new" at bounding box center [361, 233] width 563 height 382
click at [109, 124] on div "Customise your brand by creating a new Message Template Create new" at bounding box center [361, 233] width 563 height 382
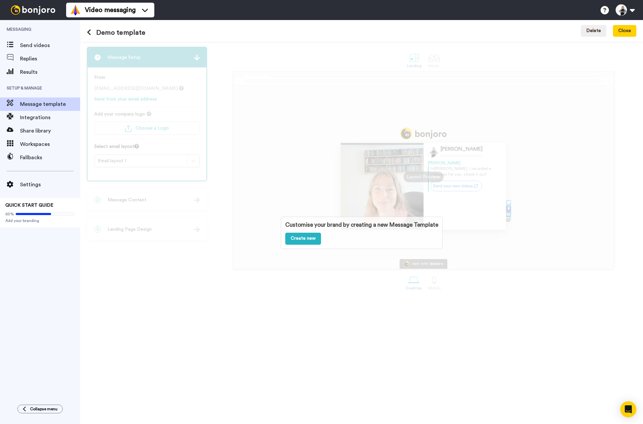
click at [122, 36] on h1 "Demo template" at bounding box center [116, 32] width 58 height 7
click at [595, 32] on button "Delete" at bounding box center [593, 31] width 25 height 12
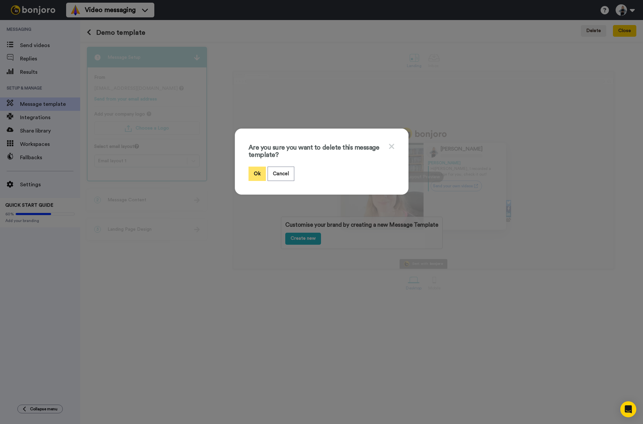
click at [255, 172] on button "Ok" at bounding box center [256, 174] width 17 height 14
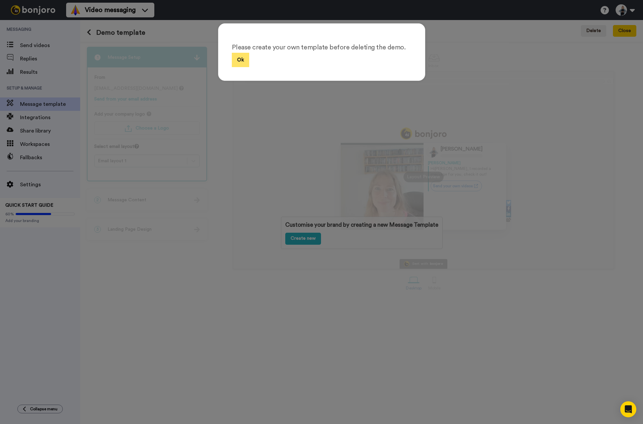
click at [232, 58] on button "Ok" at bounding box center [240, 60] width 17 height 14
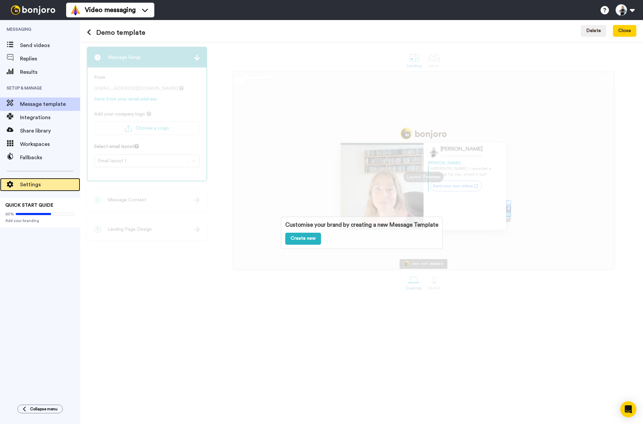
click at [23, 187] on span "Settings" at bounding box center [50, 185] width 60 height 8
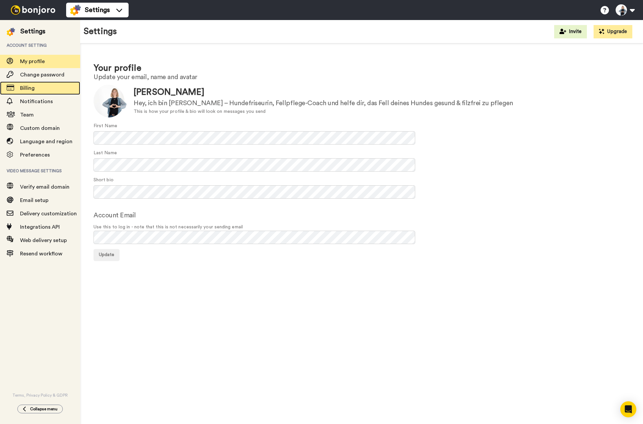
click at [47, 83] on div "Billing" at bounding box center [40, 87] width 80 height 13
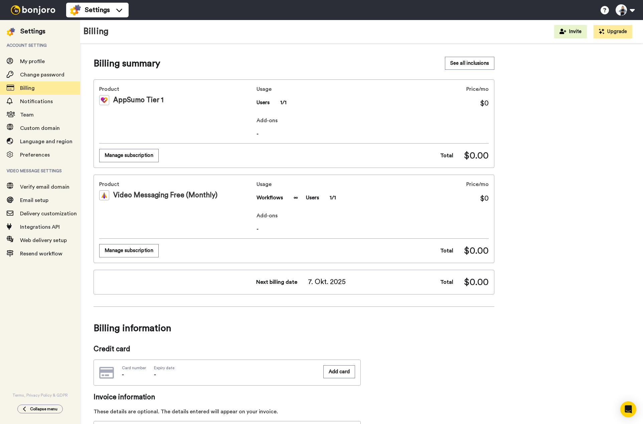
scroll to position [33, 0]
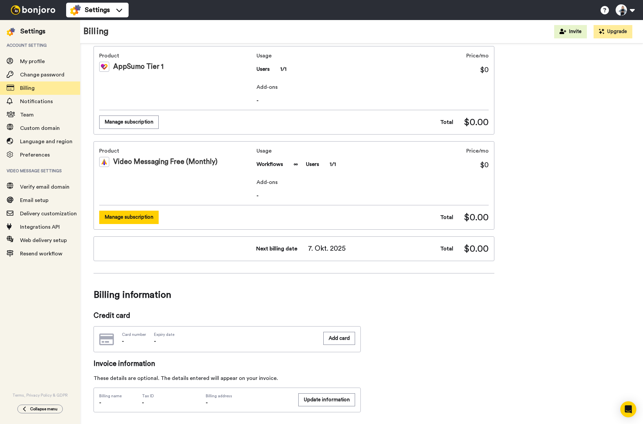
click at [125, 218] on button "Manage subscription" at bounding box center [128, 217] width 59 height 13
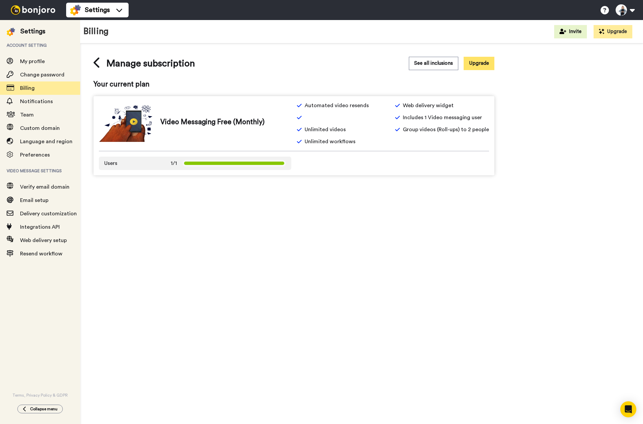
click at [485, 66] on button "Upgrade" at bounding box center [478, 63] width 31 height 13
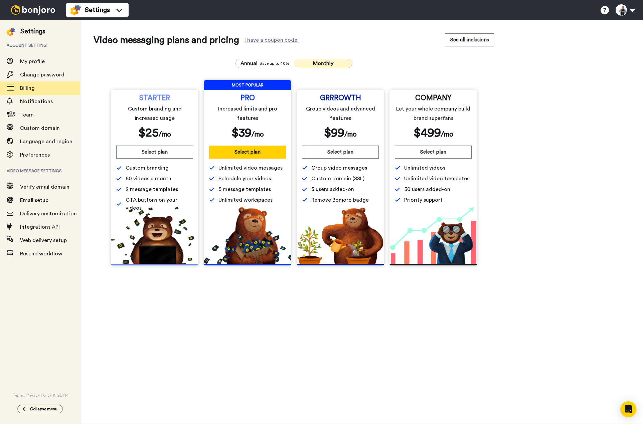
click at [154, 92] on div "STARTER Custom branding and increased usage $ 25 /mo Select plan Custom brandin…" at bounding box center [154, 153] width 87 height 127
click at [257, 64] on span "Annual" at bounding box center [248, 63] width 17 height 8
click at [130, 101] on div "STARTER Custom branding and increased usage $ 15 /mo" at bounding box center [154, 117] width 77 height 44
click at [135, 154] on button "Select plan" at bounding box center [154, 152] width 77 height 13
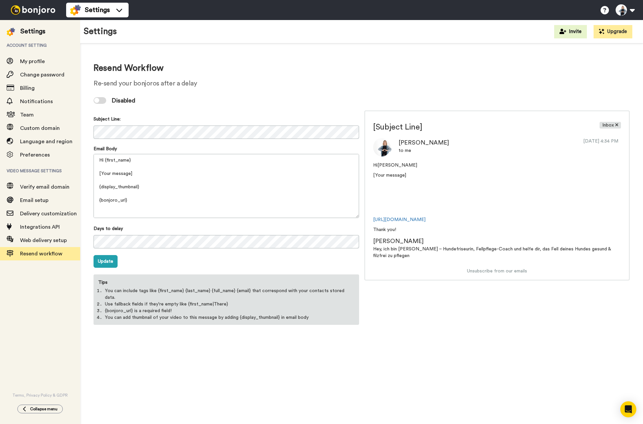
click at [101, 99] on div at bounding box center [99, 100] width 13 height 7
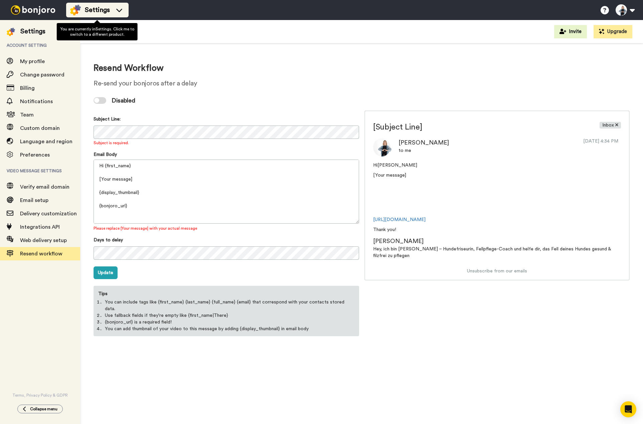
click at [102, 7] on span "Settings" at bounding box center [97, 9] width 25 height 9
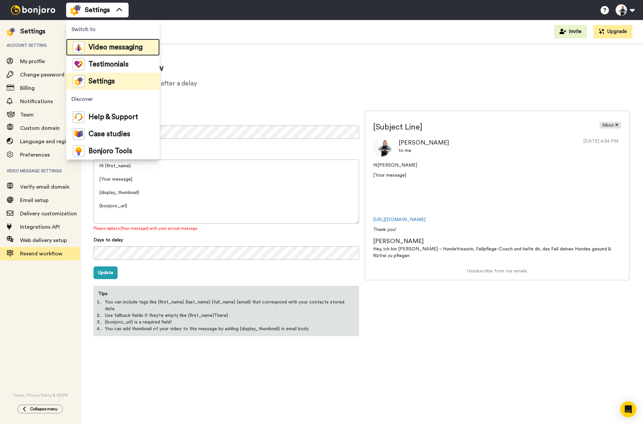
click at [98, 46] on span "Video messaging" at bounding box center [115, 47] width 54 height 7
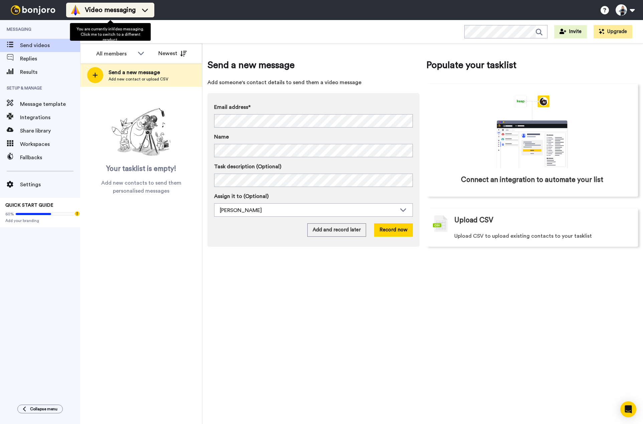
click at [147, 7] on icon at bounding box center [145, 10] width 11 height 7
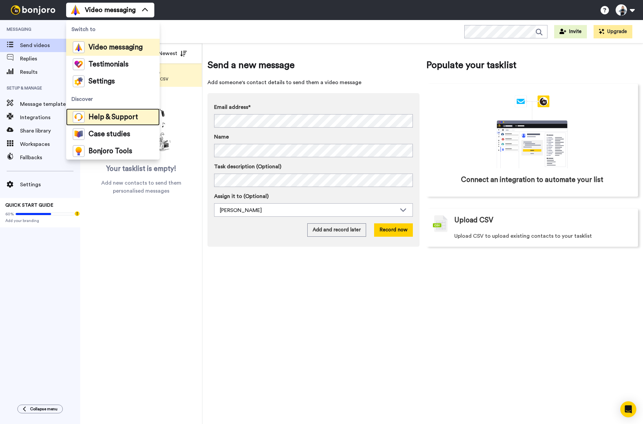
click at [105, 119] on span "Help & Support" at bounding box center [112, 117] width 49 height 7
